Goal: Task Accomplishment & Management: Complete application form

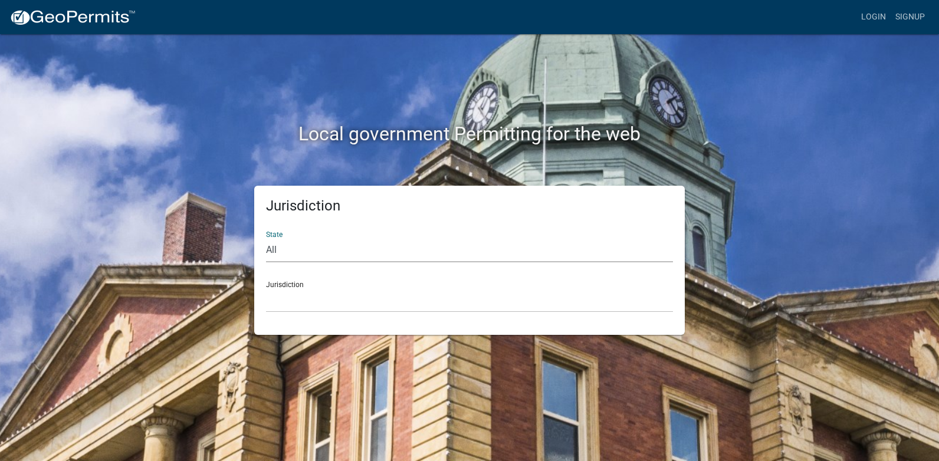
click at [293, 249] on select "All [US_STATE] [US_STATE] [US_STATE] [US_STATE] [US_STATE] [US_STATE] [US_STATE…" at bounding box center [469, 250] width 407 height 24
select select "[US_STATE]"
click at [266, 238] on select "All [US_STATE] [US_STATE] [US_STATE] [US_STATE] [US_STATE] [US_STATE] [US_STATE…" at bounding box center [469, 250] width 407 height 24
click at [293, 289] on select "City of [GEOGRAPHIC_DATA], [US_STATE] City of [GEOGRAPHIC_DATA], [US_STATE] Cit…" at bounding box center [469, 300] width 407 height 24
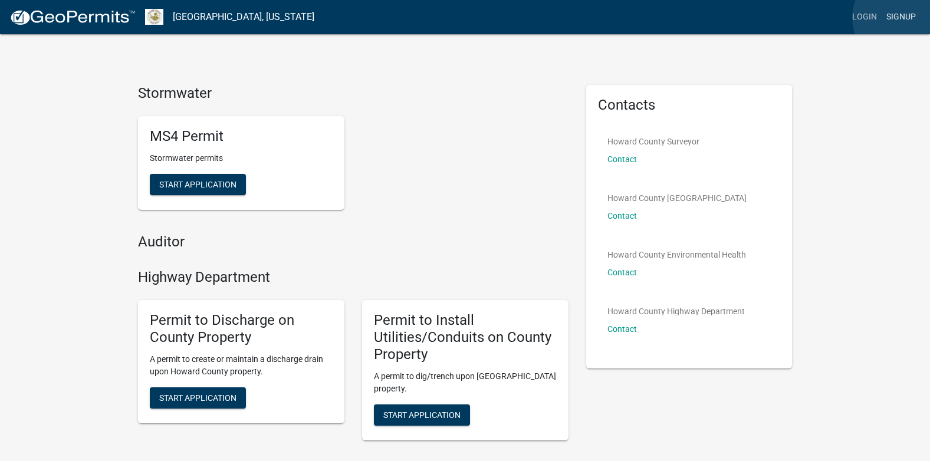
click at [901, 18] on link "Signup" at bounding box center [901, 17] width 39 height 22
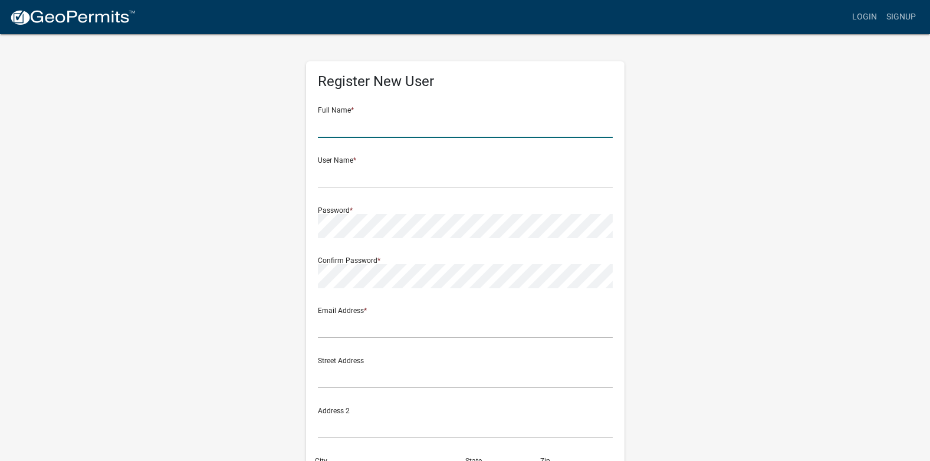
click at [400, 124] on input "text" at bounding box center [465, 126] width 295 height 24
type input "[PERSON_NAME]"
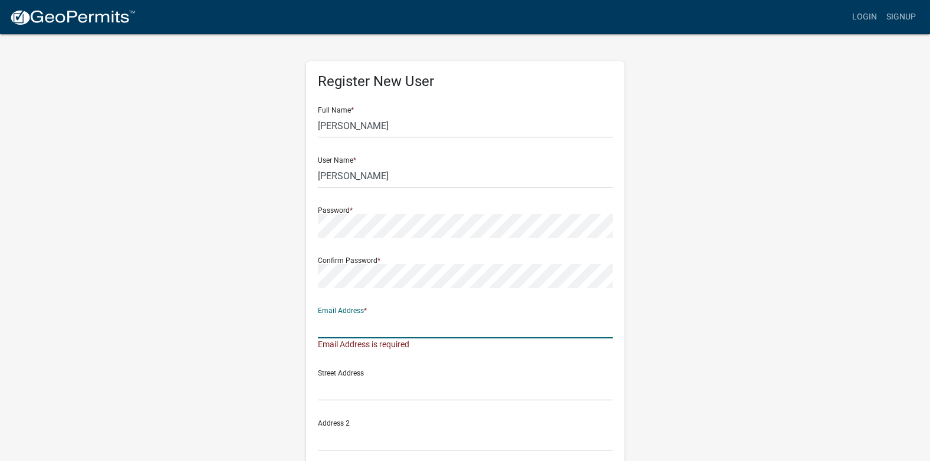
click at [381, 326] on input "text" at bounding box center [465, 326] width 295 height 24
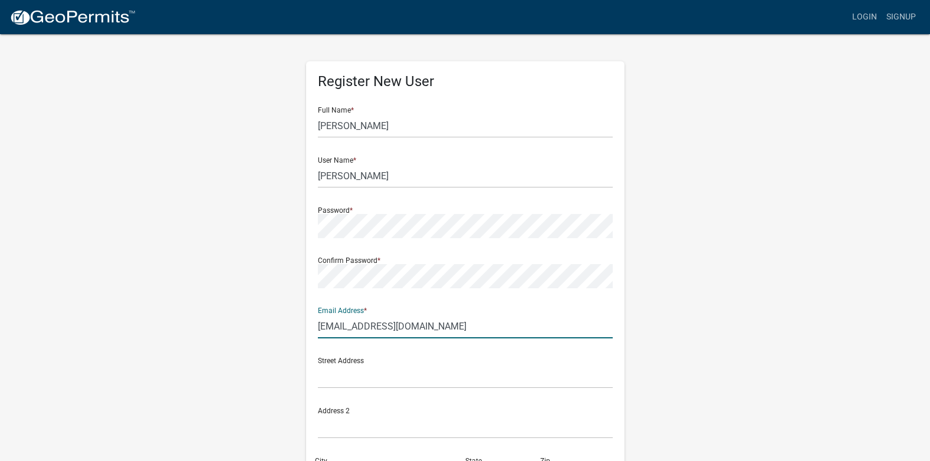
type input "[EMAIL_ADDRESS][DOMAIN_NAME]"
click at [354, 370] on input "text" at bounding box center [465, 377] width 295 height 24
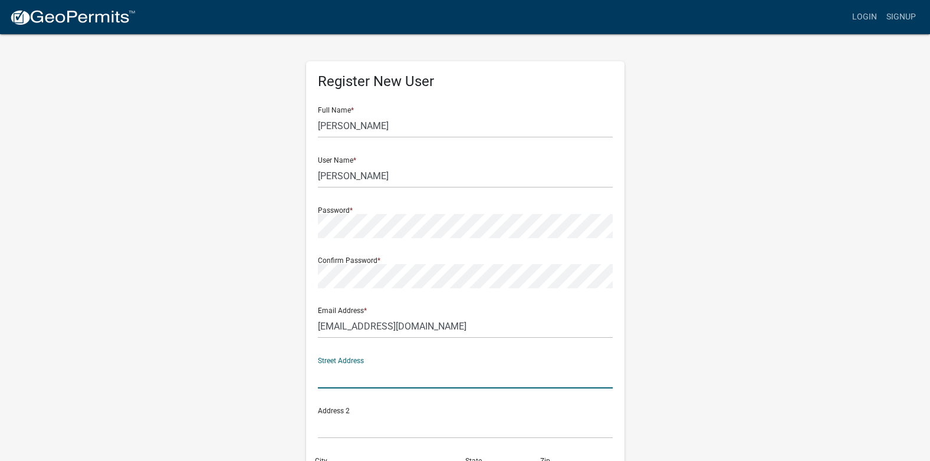
type input "13529 S 150 E, Kokomo, IN 46901"
type input "Kokomo"
type input "IN"
type input "46901"
type input "7657766161"
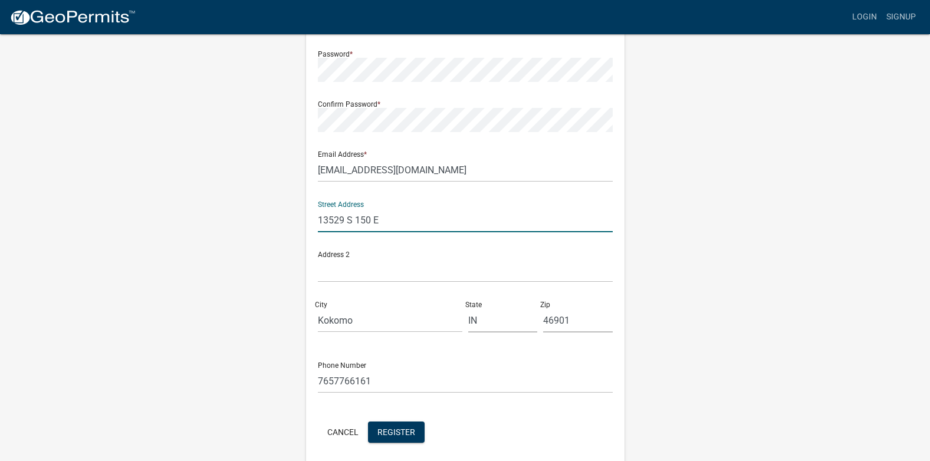
scroll to position [177, 0]
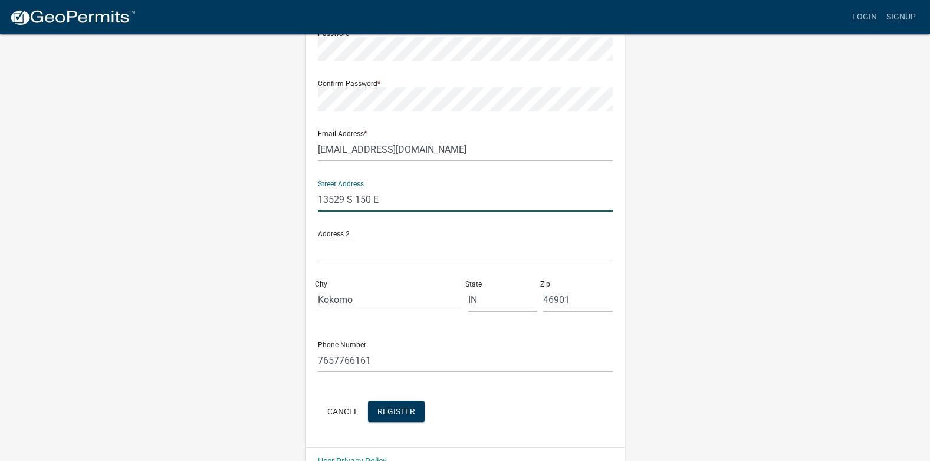
type input "13529 S 150 E"
click at [396, 363] on input "7657766161" at bounding box center [465, 361] width 295 height 24
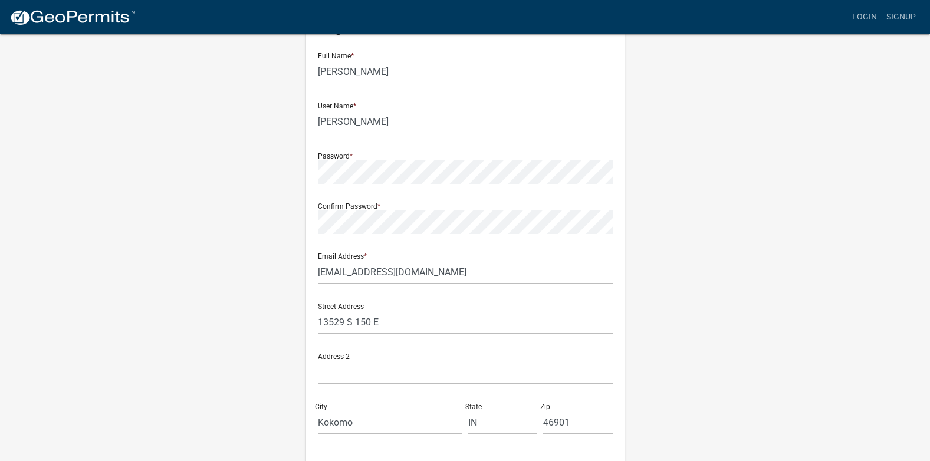
scroll to position [0, 0]
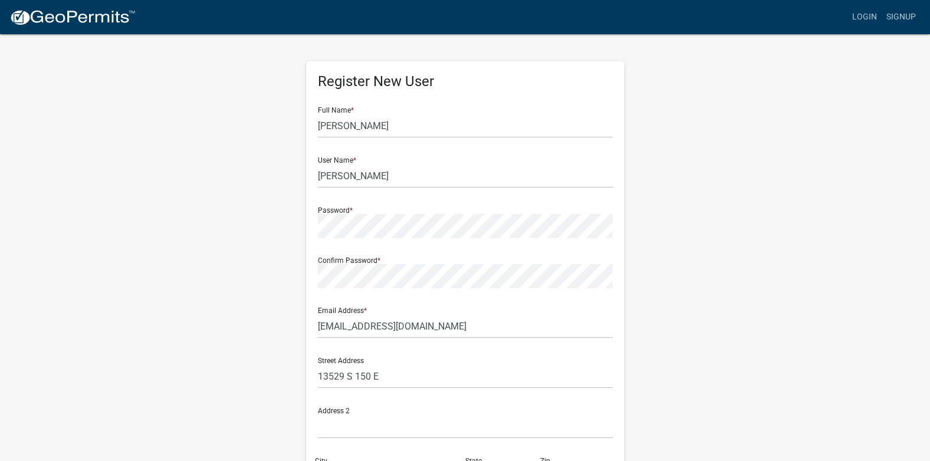
type input "7657762458"
click at [356, 159] on div "User Name * Keith Miller" at bounding box center [465, 167] width 295 height 41
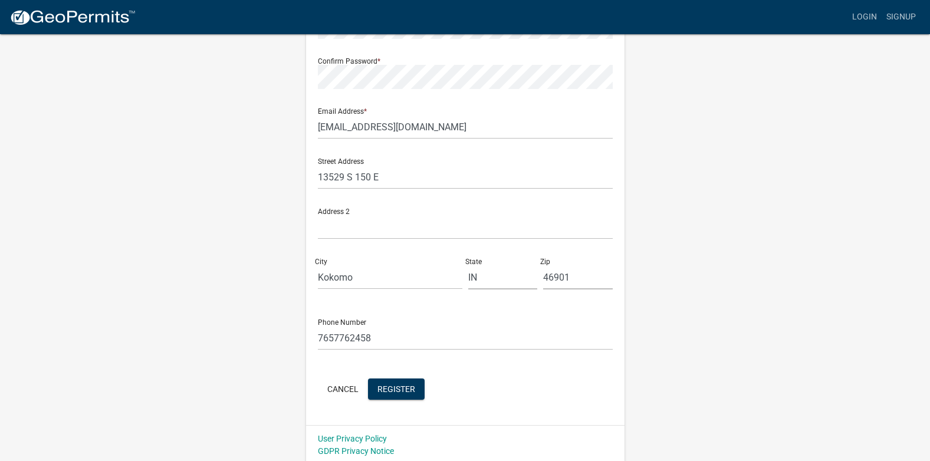
scroll to position [203, 0]
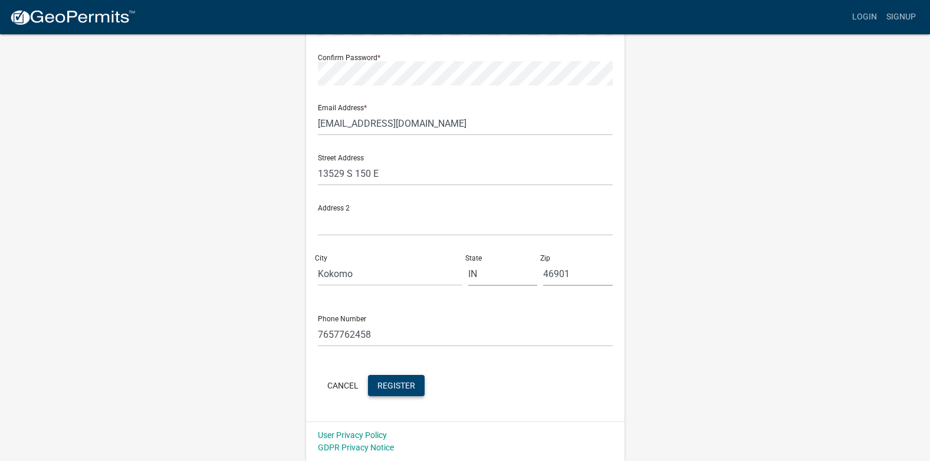
click at [406, 383] on span "Register" at bounding box center [396, 384] width 38 height 9
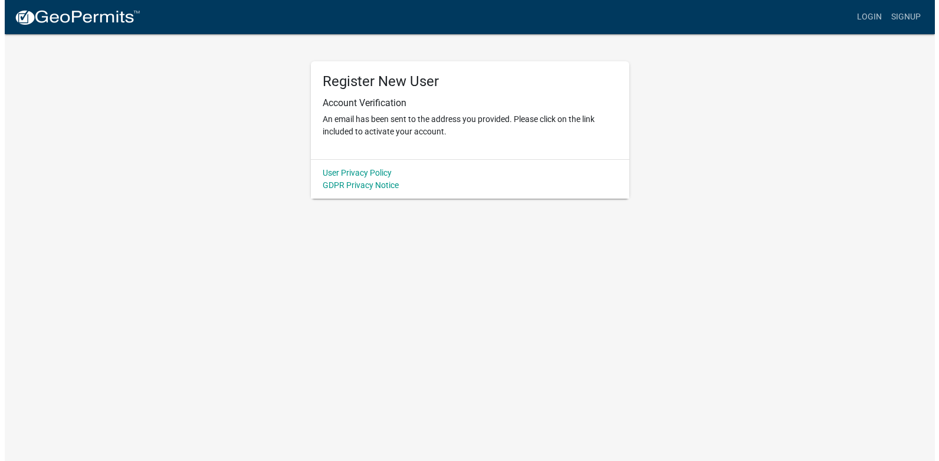
scroll to position [0, 0]
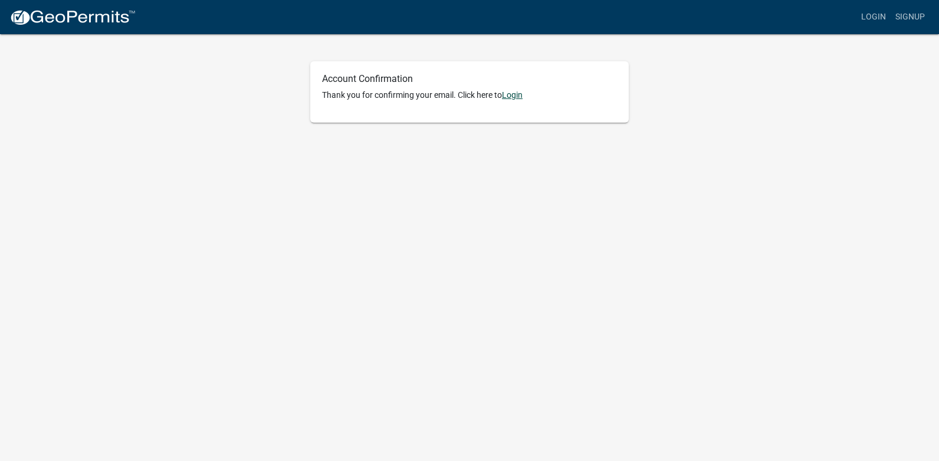
click at [511, 96] on link "Login" at bounding box center [512, 94] width 21 height 9
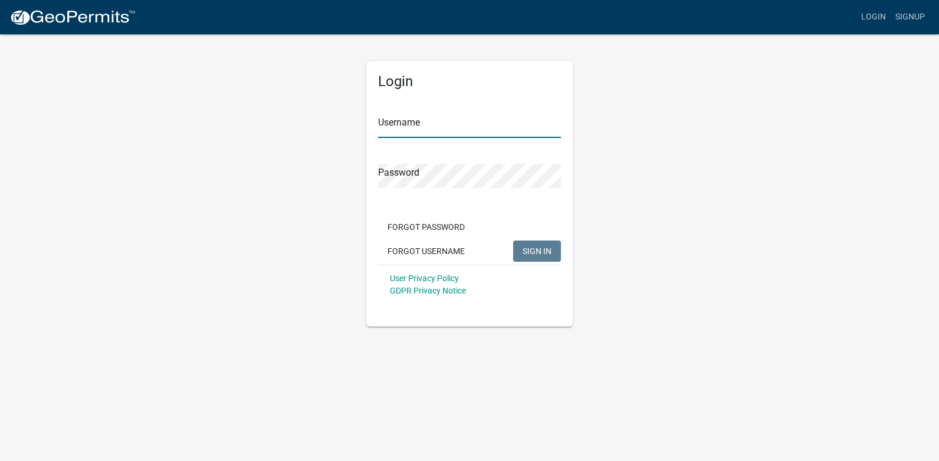
click at [448, 122] on input "Username" at bounding box center [469, 126] width 183 height 24
type input "[PERSON_NAME]"
click at [547, 253] on span "SIGN IN" at bounding box center [537, 250] width 29 height 9
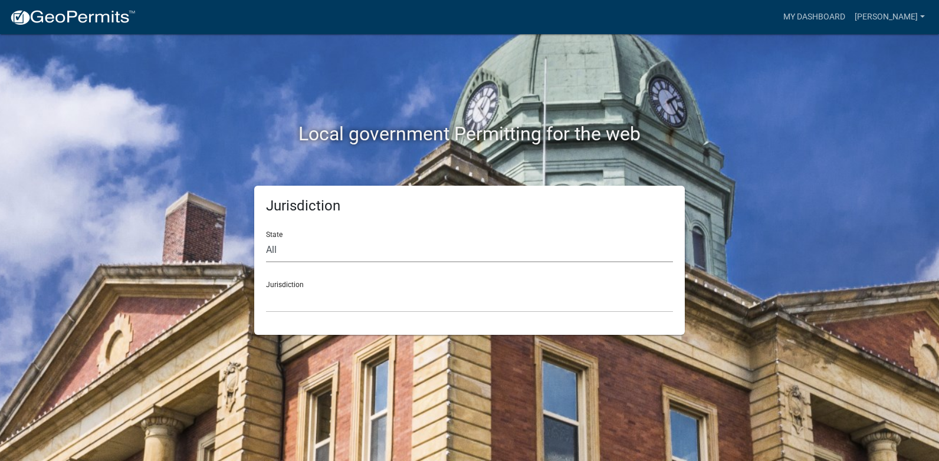
click at [369, 249] on select "All [US_STATE] [US_STATE] [US_STATE] [US_STATE] [US_STATE] [US_STATE] [US_STATE…" at bounding box center [469, 250] width 407 height 24
select select "[US_STATE]"
click at [266, 238] on select "All [US_STATE] [US_STATE] [US_STATE] [US_STATE] [US_STATE] [US_STATE] [US_STATE…" at bounding box center [469, 250] width 407 height 24
click at [301, 287] on div "Jurisdiction City of [GEOGRAPHIC_DATA], [US_STATE] City of [GEOGRAPHIC_DATA], […" at bounding box center [469, 292] width 407 height 41
click at [284, 288] on select "City of [GEOGRAPHIC_DATA], [US_STATE] City of [GEOGRAPHIC_DATA], [US_STATE] Cit…" at bounding box center [469, 300] width 407 height 24
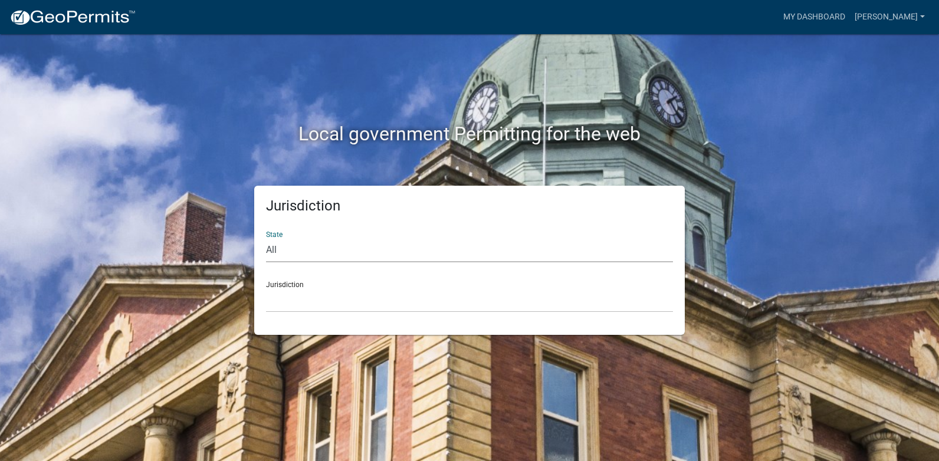
click at [322, 244] on select "All [US_STATE] [US_STATE] [US_STATE] [US_STATE] [US_STATE] [US_STATE] [US_STATE…" at bounding box center [469, 250] width 407 height 24
select select "[US_STATE]"
click at [266, 238] on select "All [US_STATE] [US_STATE] [US_STATE] [US_STATE] [US_STATE] [US_STATE] [US_STATE…" at bounding box center [469, 250] width 407 height 24
click at [316, 290] on select "City of [GEOGRAPHIC_DATA], [US_STATE] City of [GEOGRAPHIC_DATA], [US_STATE] Cit…" at bounding box center [469, 300] width 407 height 24
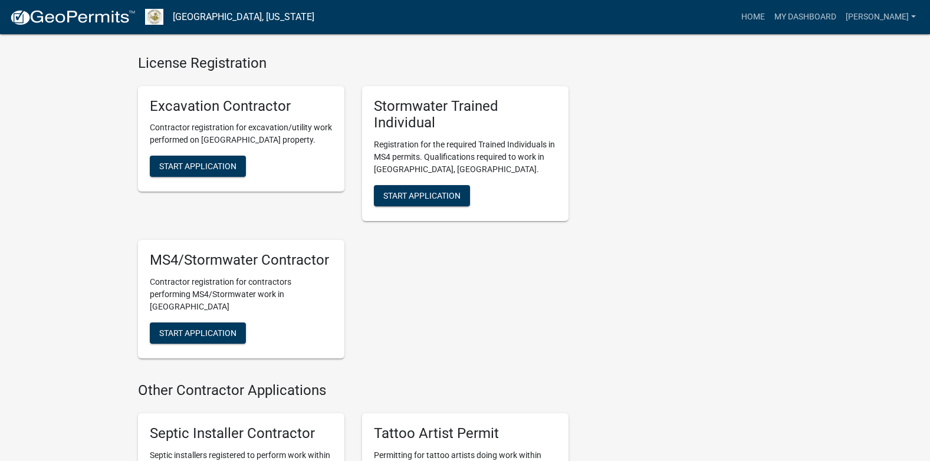
scroll to position [1238, 0]
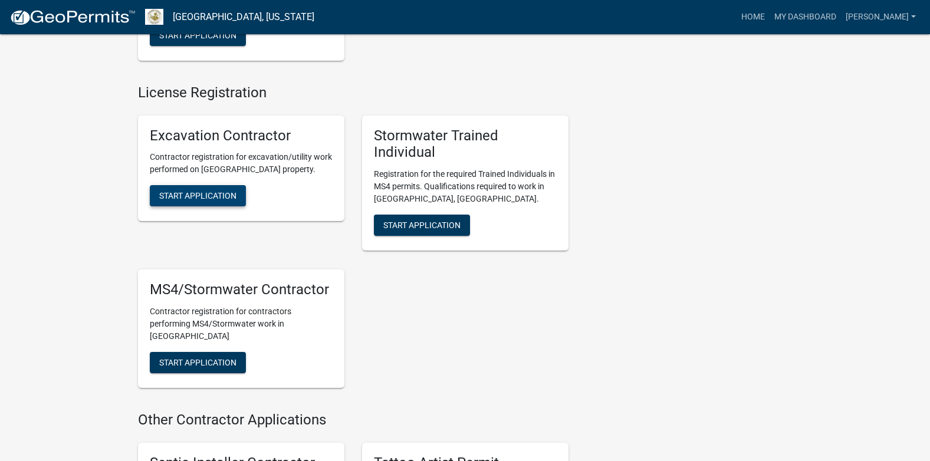
click at [196, 194] on span "Start Application" at bounding box center [197, 195] width 77 height 9
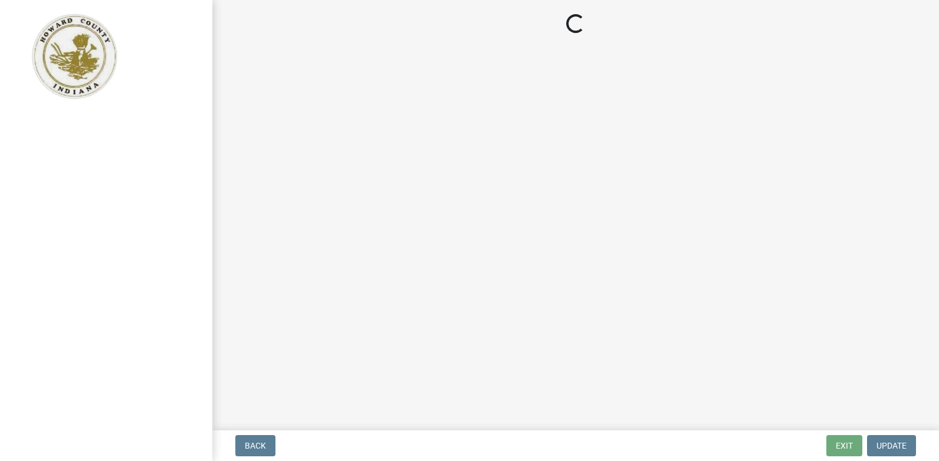
select select "IN"
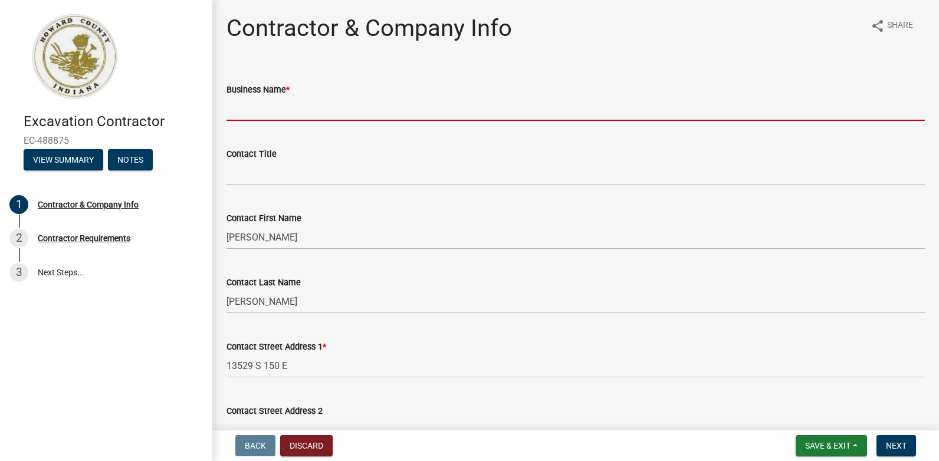
click at [328, 106] on input "Business Name *" at bounding box center [575, 109] width 698 height 24
type input "[PERSON_NAME] Excavating, Inc."
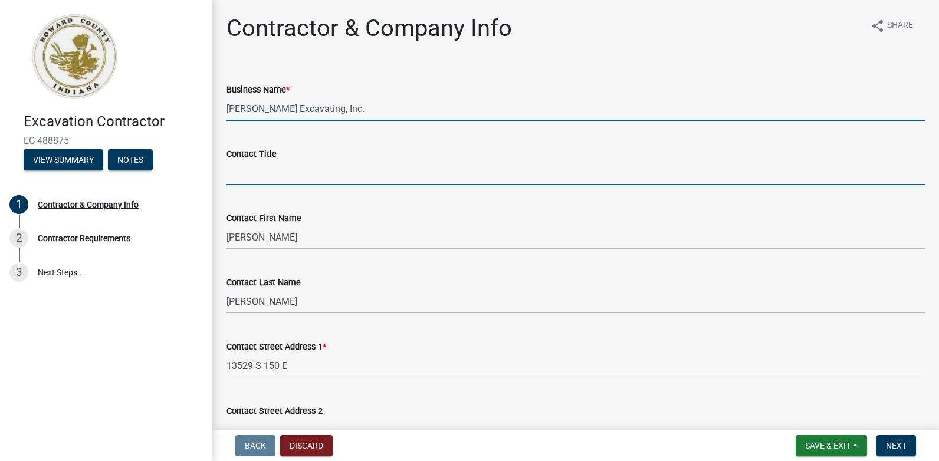
click at [333, 178] on input "Contact Title" at bounding box center [575, 173] width 698 height 24
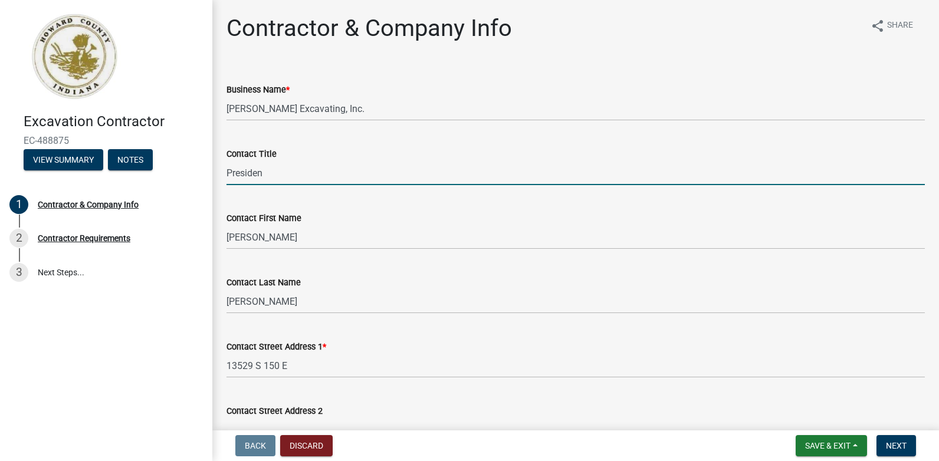
type input "President"
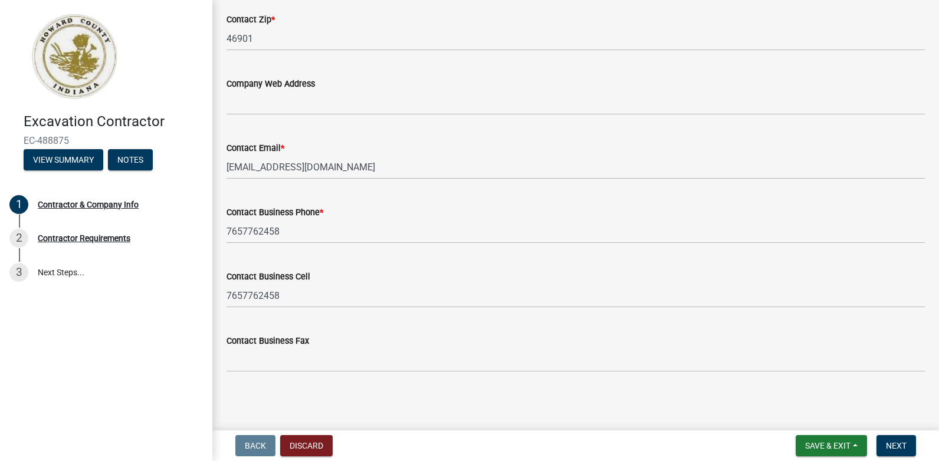
scroll to position [602, 0]
click at [905, 447] on span "Next" at bounding box center [896, 445] width 21 height 9
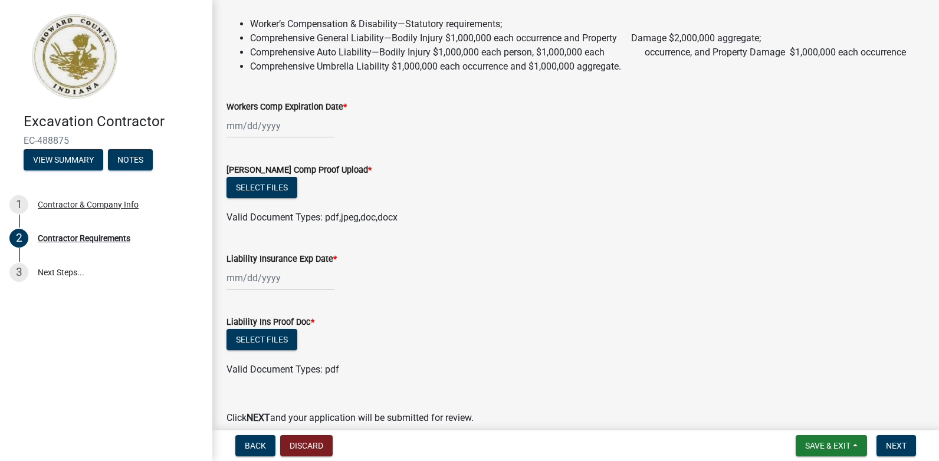
scroll to position [173, 0]
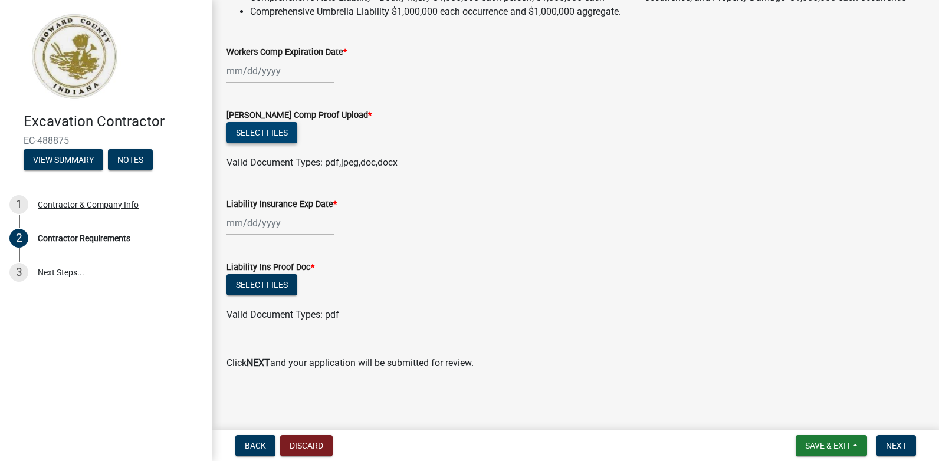
click at [281, 136] on button "Select files" at bounding box center [261, 132] width 71 height 21
click at [843, 445] on span "Save & Exit" at bounding box center [827, 445] width 45 height 9
click at [822, 416] on button "Save & Exit" at bounding box center [820, 415] width 94 height 28
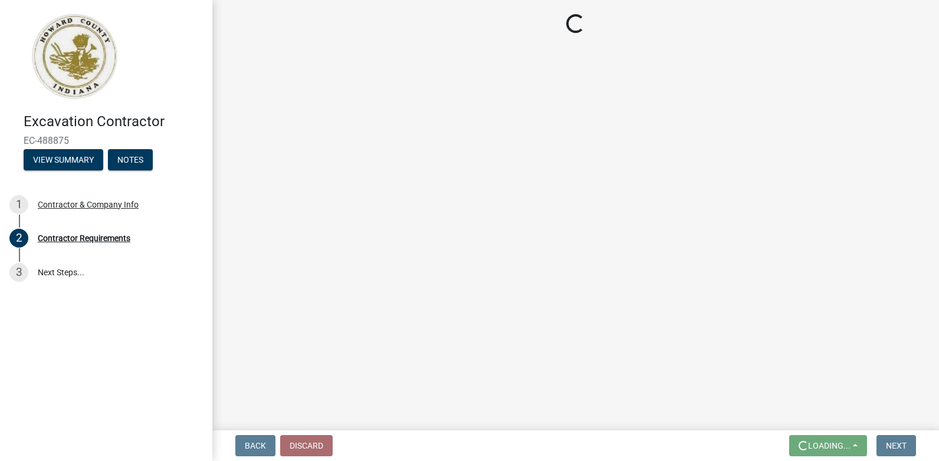
scroll to position [0, 0]
